Goal: Task Accomplishment & Management: Use online tool/utility

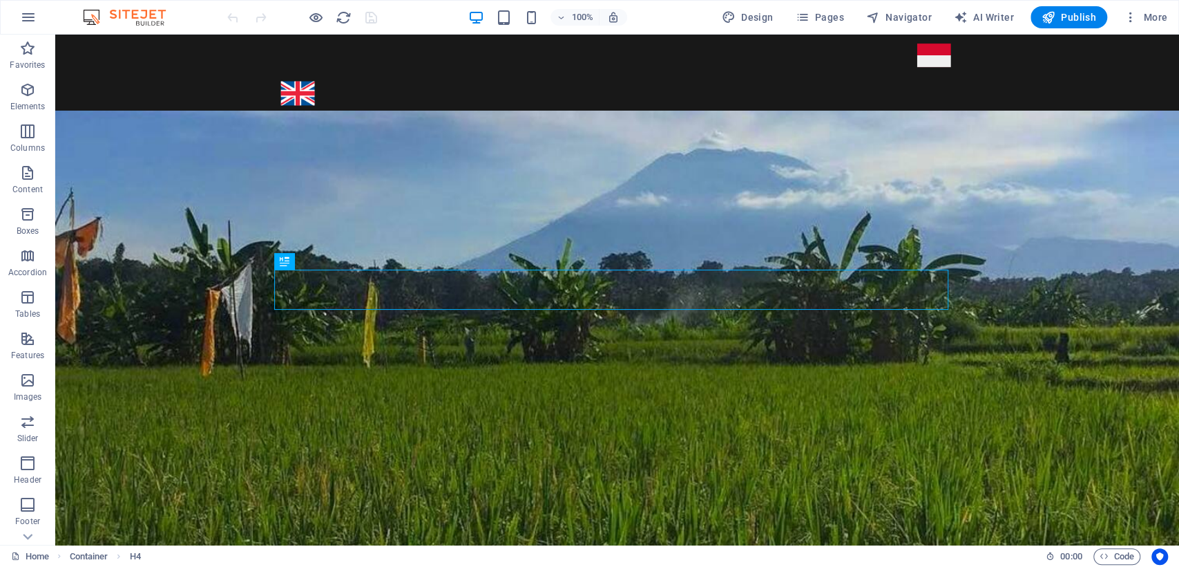
scroll to position [333, 0]
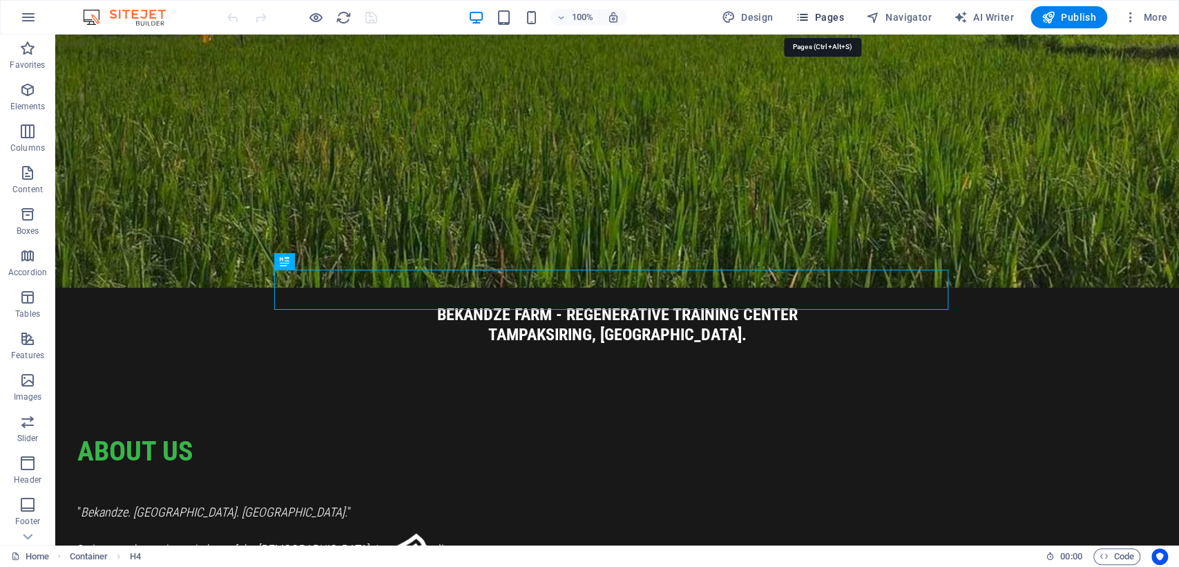
click at [824, 18] on span "Pages" at bounding box center [819, 17] width 48 height 14
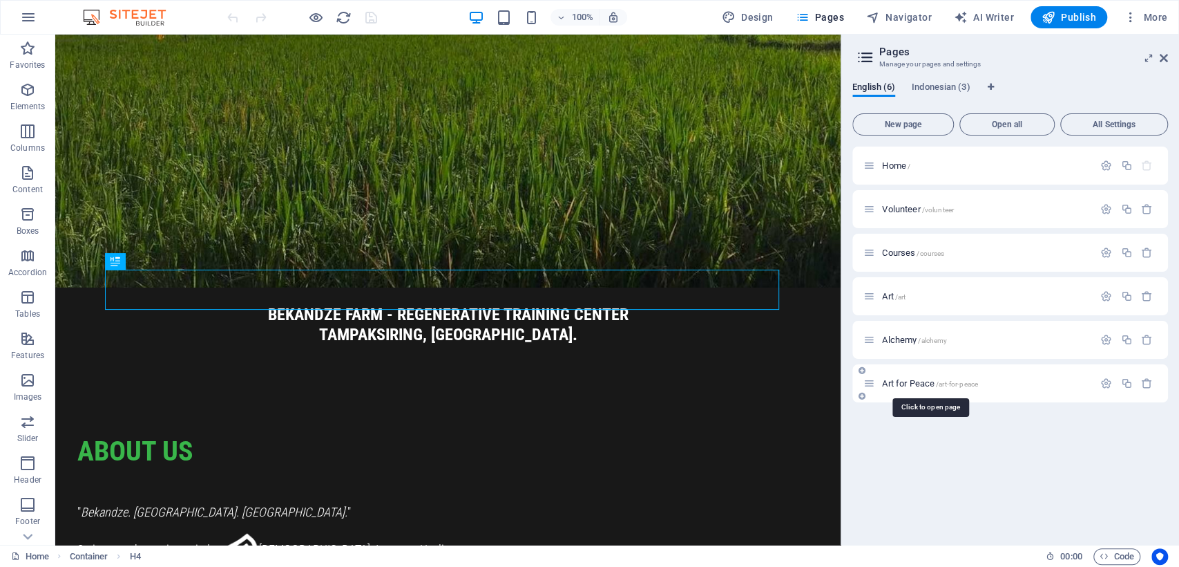
click at [933, 386] on span "Art for Peace /art-for-peace" at bounding box center [930, 383] width 96 height 10
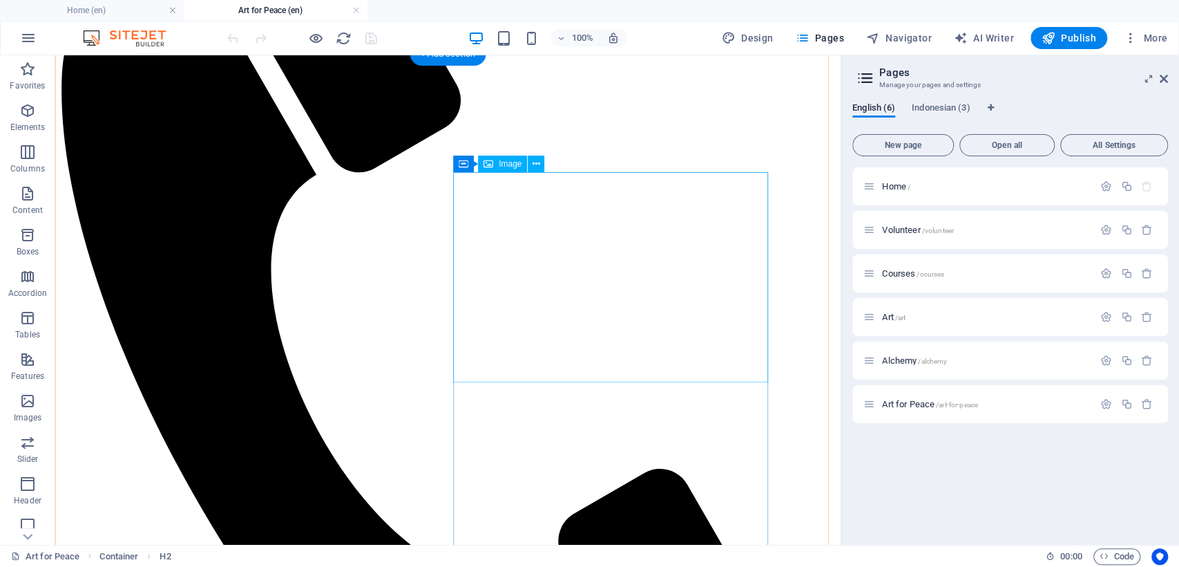
scroll to position [307, 0]
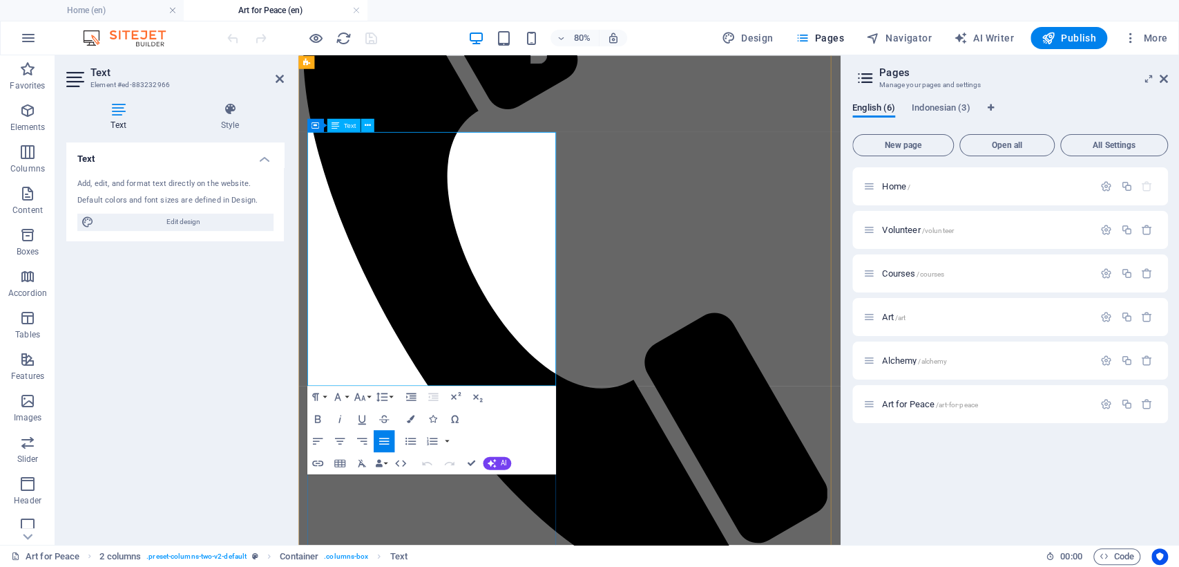
drag, startPoint x: 537, startPoint y: 362, endPoint x: 371, endPoint y: 360, distance: 165.8
copy strong ""World peace begins with self-peace.""
